Goal: Information Seeking & Learning: Learn about a topic

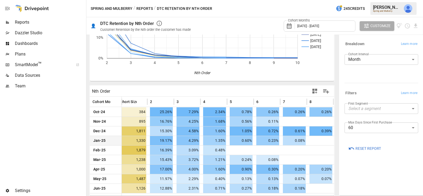
scroll to position [0, 6]
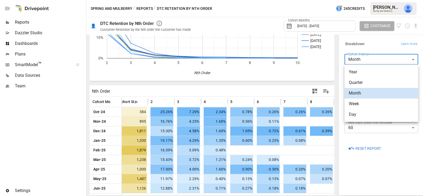
click at [373, 0] on body "Reports Dazzler Studio Dashboards Plans SmartModel ™ Data Sources Team Settings…" at bounding box center [211, 0] width 423 height 0
click at [369, 70] on span "Year" at bounding box center [381, 72] width 65 height 6
type input "****"
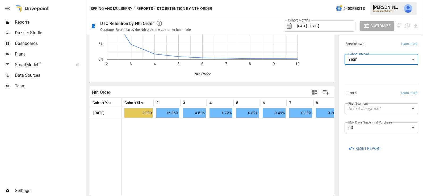
scroll to position [62, 0]
click at [20, 22] on span "Reports" at bounding box center [50, 22] width 70 height 6
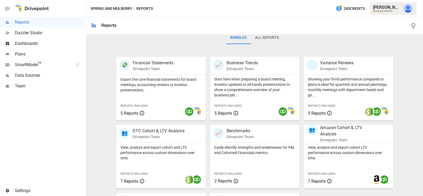
scroll to position [147, 0]
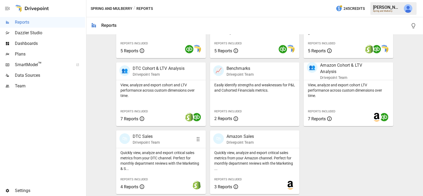
click at [142, 151] on p "Quickly view, analyze and export critical sales metrics from your DTC channel. …" at bounding box center [160, 160] width 81 height 21
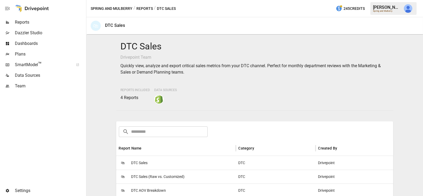
click at [144, 159] on span "DTC Sales" at bounding box center [139, 163] width 16 height 14
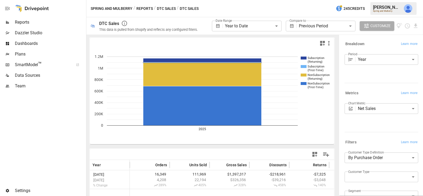
click at [302, 66] on rect "A chart." at bounding box center [304, 66] width 6 height 3
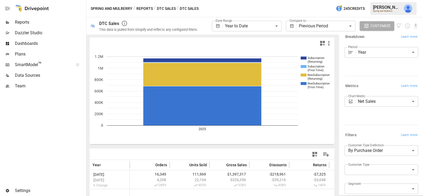
scroll to position [9, 0]
